Goal: Task Accomplishment & Management: Manage account settings

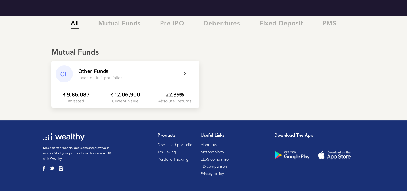
scroll to position [82, 0]
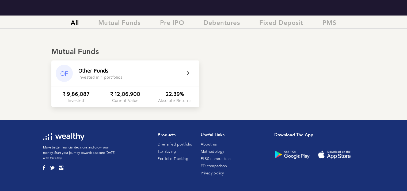
click at [61, 72] on div "OF" at bounding box center [64, 73] width 17 height 17
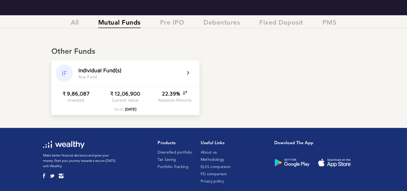
click at [63, 73] on div "IF" at bounding box center [64, 72] width 17 height 17
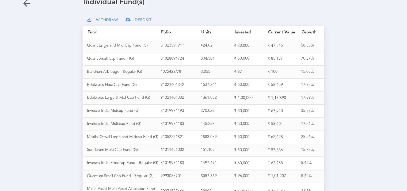
scroll to position [36, 0]
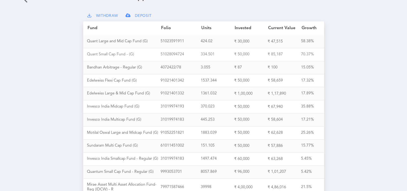
click at [109, 54] on div "Q u a n t S m a l l C a p F u n d - ( G )" at bounding box center [124, 54] width 74 height 5
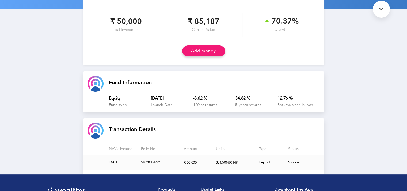
scroll to position [27, 0]
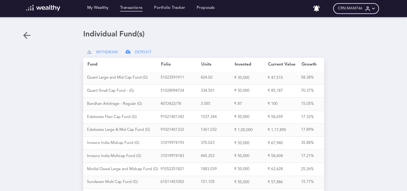
click at [133, 6] on link "Transactions" at bounding box center [131, 9] width 22 height 6
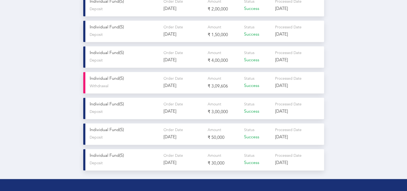
scroll to position [718, 0]
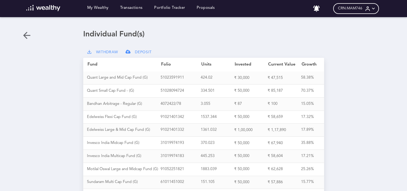
click at [97, 50] on span "WITHDRAW" at bounding box center [107, 52] width 22 height 5
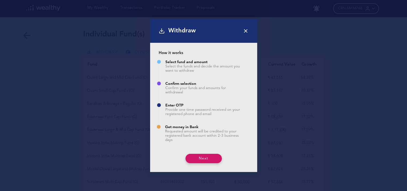
click at [201, 156] on button "Next" at bounding box center [203, 158] width 36 height 9
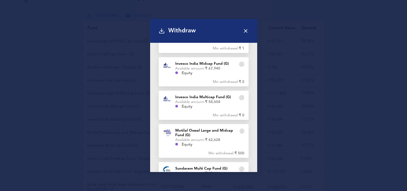
scroll to position [192, 0]
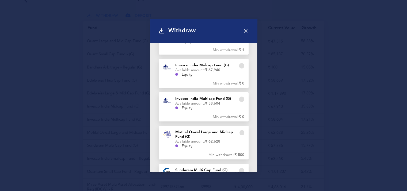
click at [247, 29] on icon at bounding box center [245, 31] width 6 height 6
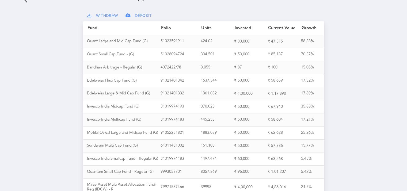
click at [169, 55] on div "5 1 0 2 8 0 9 4 7 2 4" at bounding box center [180, 54] width 40 height 5
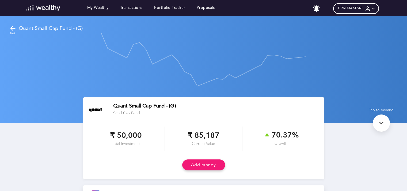
click at [12, 28] on icon at bounding box center [12, 28] width 7 height 7
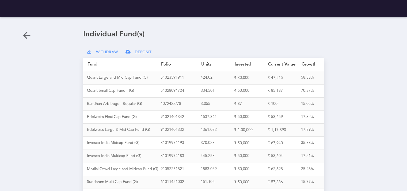
click at [105, 52] on span "WITHDRAW" at bounding box center [107, 52] width 22 height 5
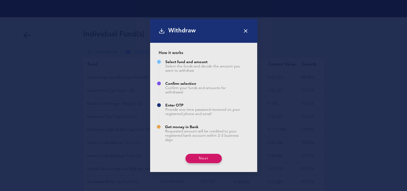
click at [200, 157] on button "Next" at bounding box center [203, 158] width 36 height 9
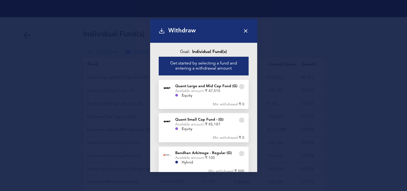
click at [239, 117] on div at bounding box center [241, 119] width 5 height 5
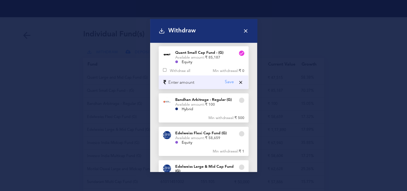
scroll to position [53, 0]
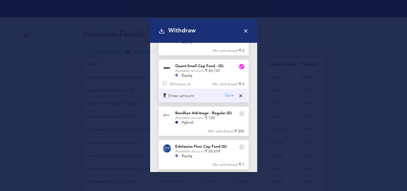
click at [200, 92] on input "currency" at bounding box center [192, 95] width 66 height 11
type input "70000"
click at [341, 129] on div "Withdraw How it works Select fund and amount Select the funds and decide the am…" at bounding box center [203, 95] width 407 height 191
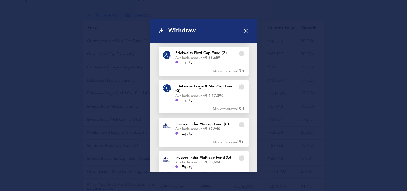
scroll to position [0, 0]
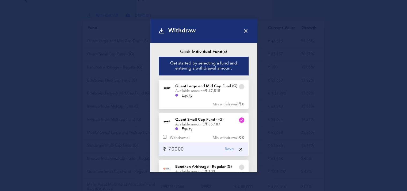
click at [226, 147] on p "Save" at bounding box center [229, 149] width 9 height 5
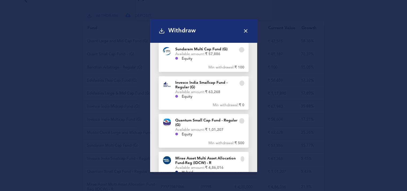
scroll to position [366, 0]
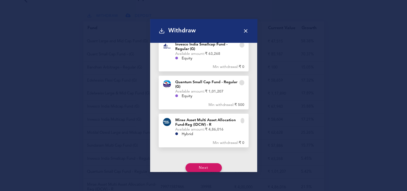
click at [199, 163] on button "Next" at bounding box center [203, 167] width 36 height 9
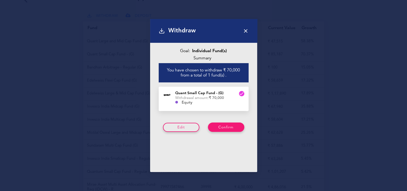
scroll to position [1, 0]
click at [221, 125] on button "Confirm" at bounding box center [226, 126] width 36 height 9
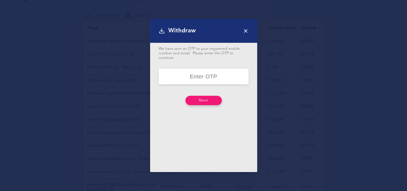
click at [197, 75] on input "number" at bounding box center [204, 76] width 90 height 15
click at [201, 73] on input "number" at bounding box center [204, 76] width 90 height 15
type input "86120"
click at [196, 99] on button "Next" at bounding box center [203, 100] width 36 height 9
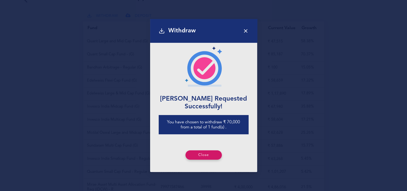
click at [200, 152] on button "Close" at bounding box center [203, 154] width 36 height 9
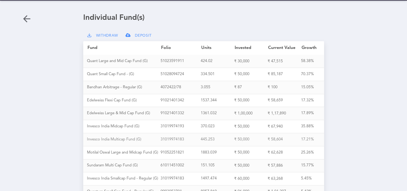
scroll to position [0, 0]
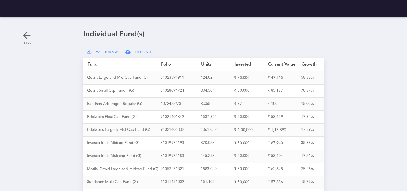
click at [26, 37] on icon at bounding box center [26, 35] width 11 height 11
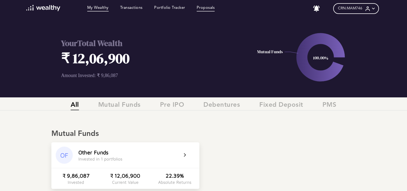
click at [207, 10] on link "Proposals" at bounding box center [205, 9] width 18 height 6
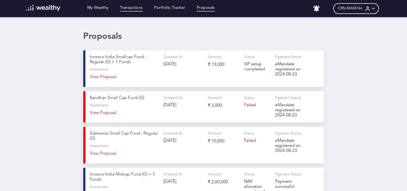
click at [130, 8] on link "Transactions" at bounding box center [131, 9] width 22 height 6
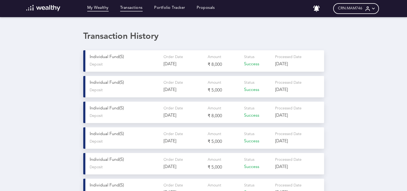
click at [96, 7] on link "My Wealthy" at bounding box center [97, 9] width 21 height 6
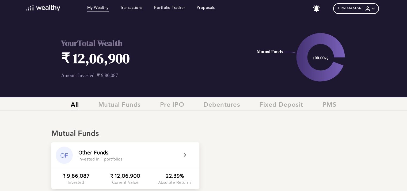
click at [94, 9] on link "My Wealthy" at bounding box center [97, 9] width 21 height 6
click at [97, 10] on link "My Wealthy" at bounding box center [97, 9] width 21 height 6
click at [374, 9] on icon at bounding box center [373, 9] width 6 height 6
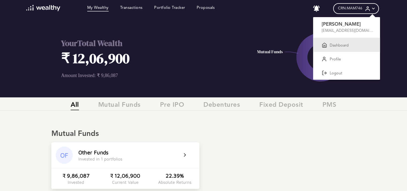
click at [339, 43] on div "Dashboard" at bounding box center [346, 45] width 67 height 14
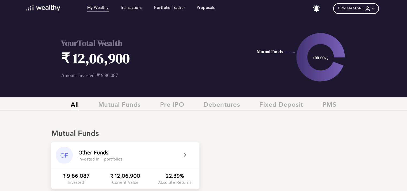
click at [353, 9] on span "CRN: MAM746" at bounding box center [350, 8] width 24 height 5
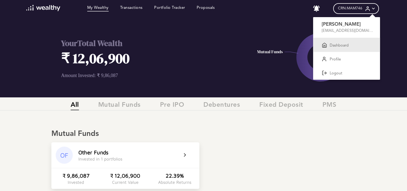
click at [339, 45] on p "Dashboard" at bounding box center [338, 45] width 19 height 5
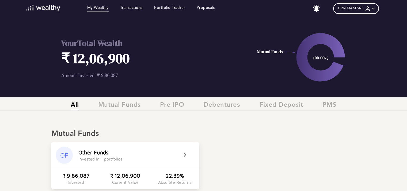
click at [355, 7] on span "CRN: MAM746" at bounding box center [350, 8] width 24 height 5
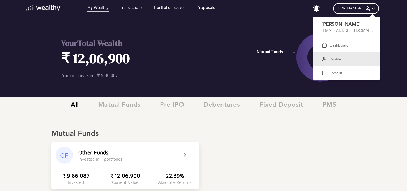
click at [336, 61] on p "Profile" at bounding box center [334, 59] width 11 height 5
